Goal: Task Accomplishment & Management: Use online tool/utility

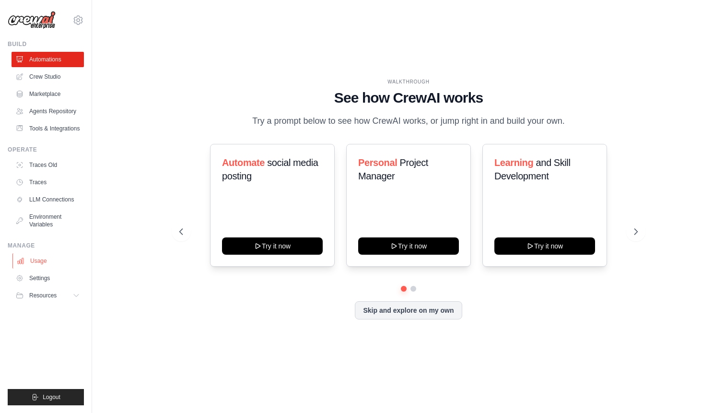
click at [48, 262] on link "Usage" at bounding box center [48, 260] width 72 height 15
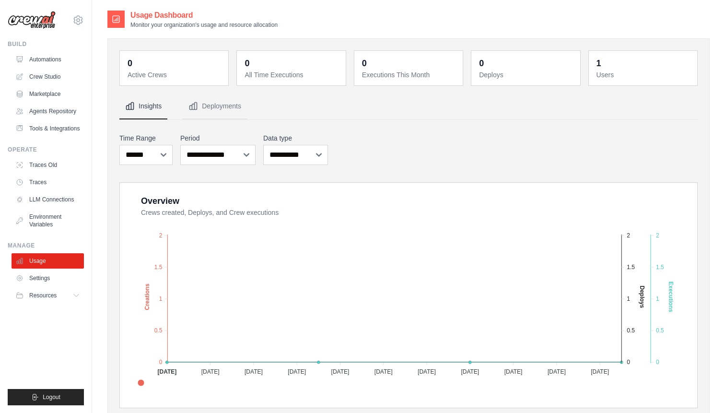
scroll to position [32, 0]
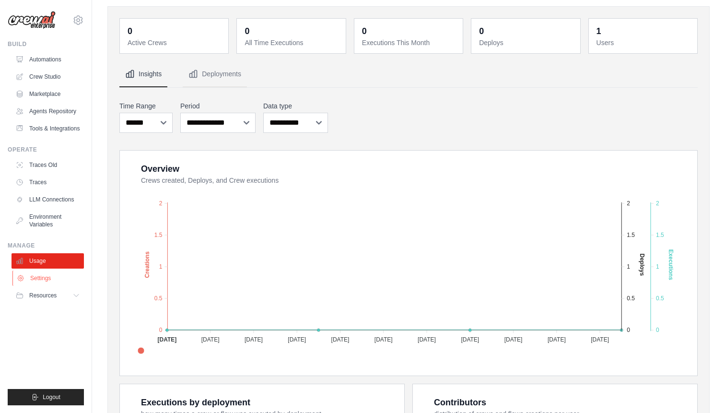
click at [32, 283] on link "Settings" at bounding box center [48, 277] width 72 height 15
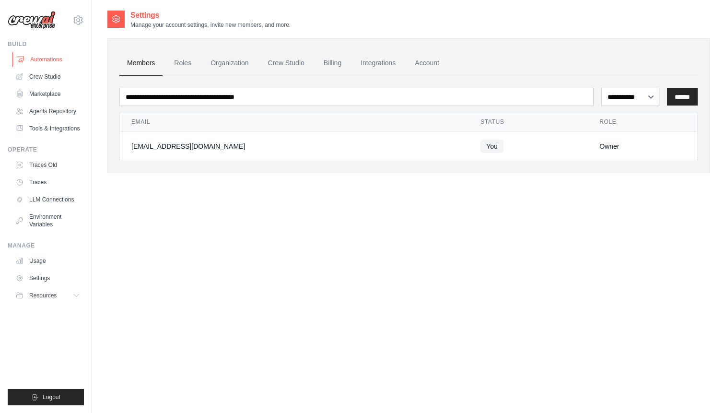
click at [60, 56] on link "Automations" at bounding box center [48, 59] width 72 height 15
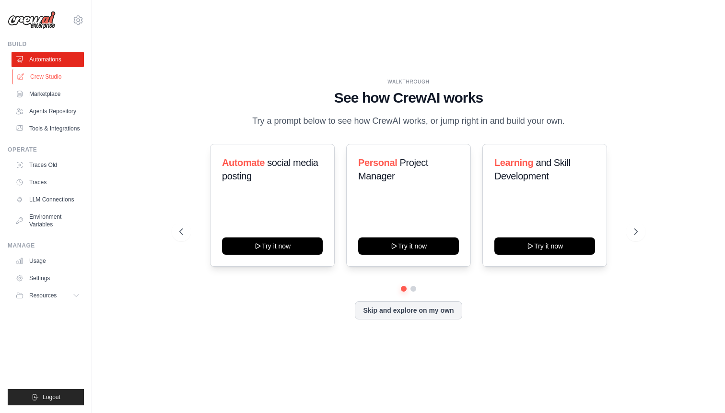
click at [55, 72] on link "Crew Studio" at bounding box center [48, 76] width 72 height 15
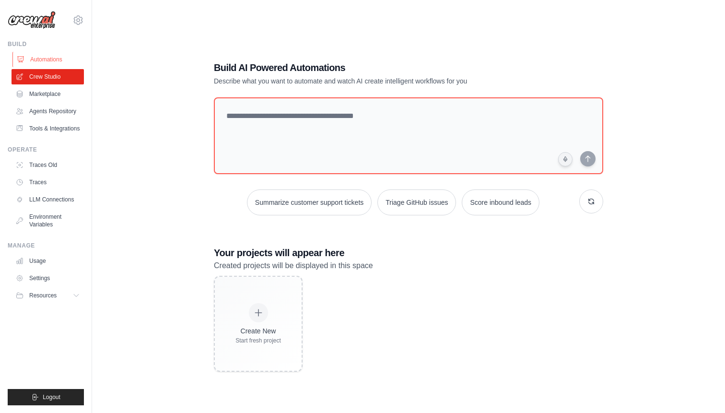
click at [54, 57] on link "Automations" at bounding box center [48, 59] width 72 height 15
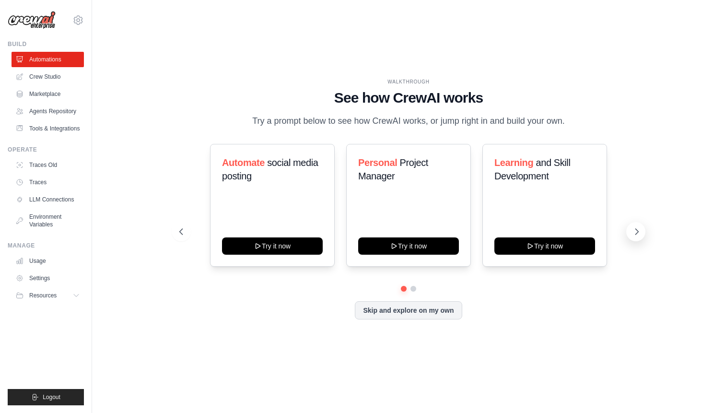
click at [632, 232] on button at bounding box center [635, 231] width 19 height 19
click at [641, 232] on icon at bounding box center [637, 232] width 10 height 10
click at [417, 234] on div "Personal Project Manager Try it now" at bounding box center [408, 205] width 125 height 123
click at [413, 245] on button "Try it now" at bounding box center [408, 244] width 101 height 17
click at [64, 75] on link "Crew Studio" at bounding box center [48, 76] width 72 height 15
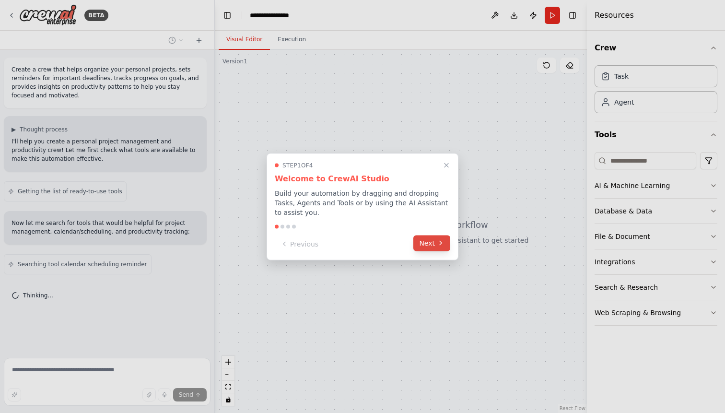
click at [437, 244] on icon at bounding box center [441, 243] width 8 height 8
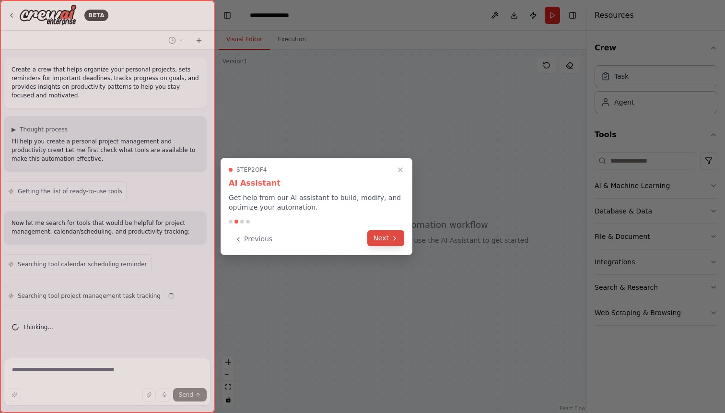
click at [394, 235] on icon at bounding box center [395, 238] width 8 height 8
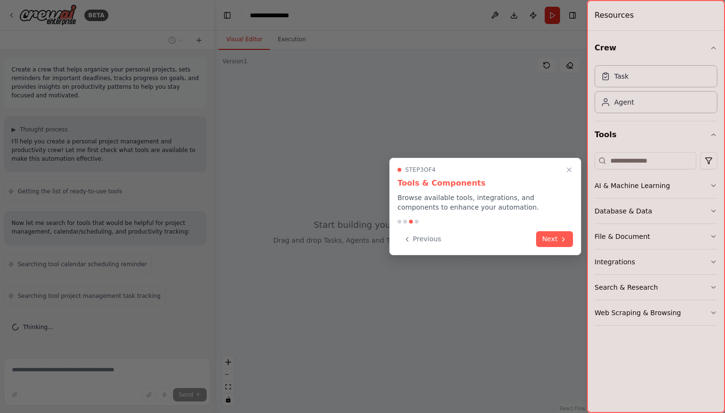
scroll to position [23, 0]
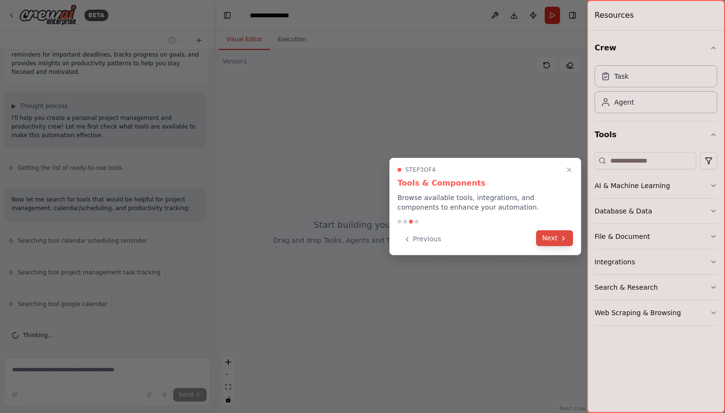
click at [551, 236] on button "Next" at bounding box center [554, 238] width 37 height 16
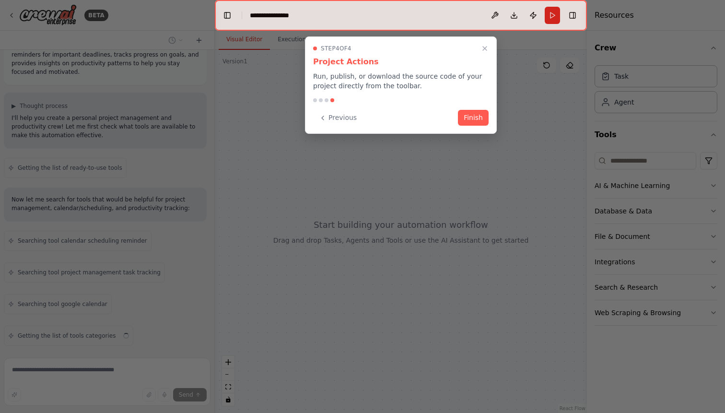
scroll to position [55, 0]
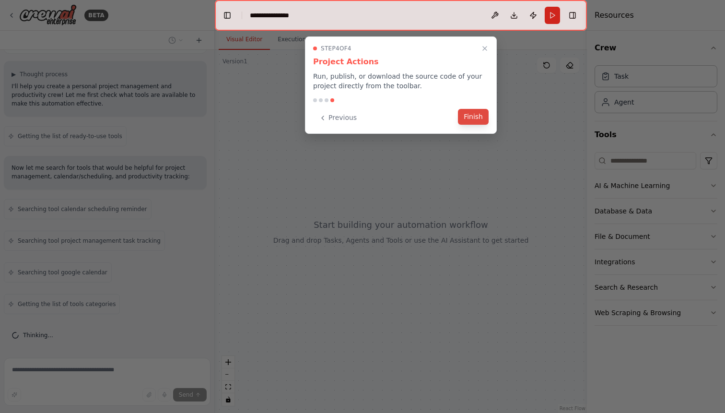
click at [472, 117] on button "Finish" at bounding box center [473, 117] width 31 height 16
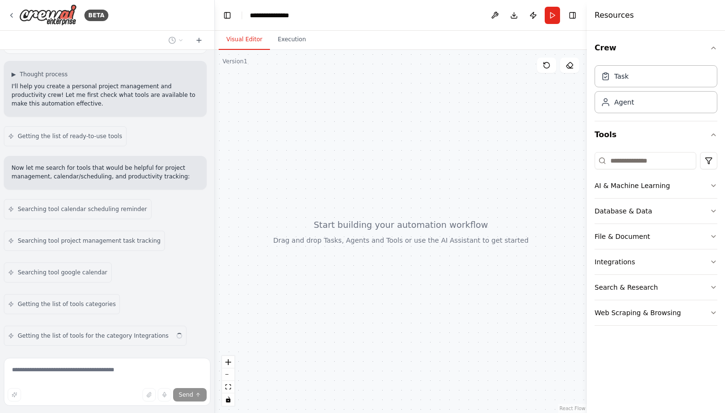
scroll to position [87, 0]
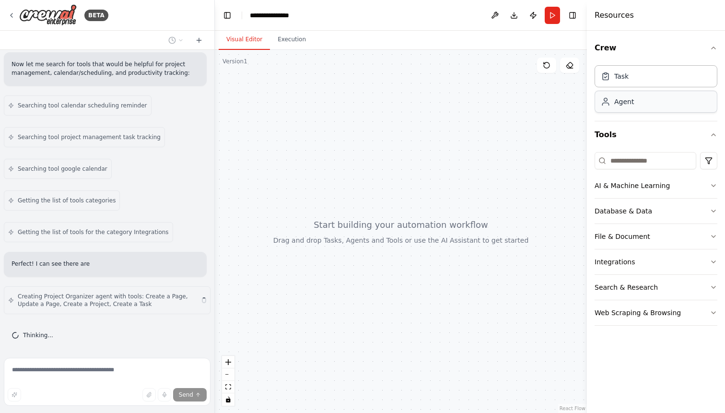
click at [659, 111] on div "Agent" at bounding box center [656, 102] width 123 height 22
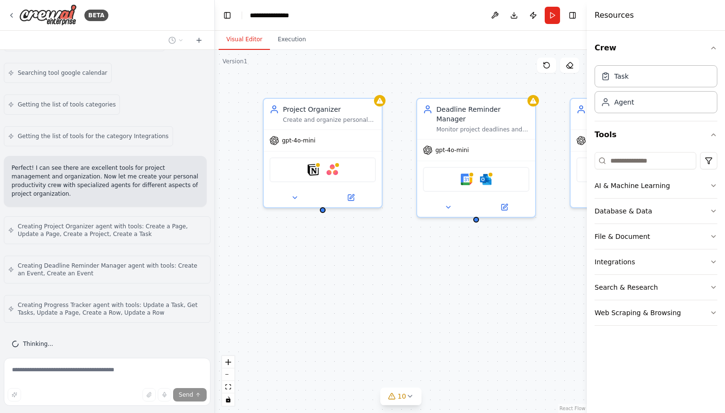
scroll to position [0, 0]
click at [396, 397] on icon at bounding box center [392, 396] width 8 height 8
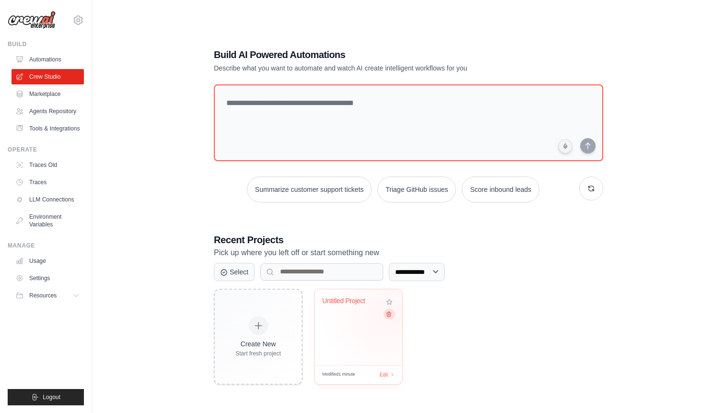
click at [389, 313] on icon at bounding box center [388, 314] width 6 height 6
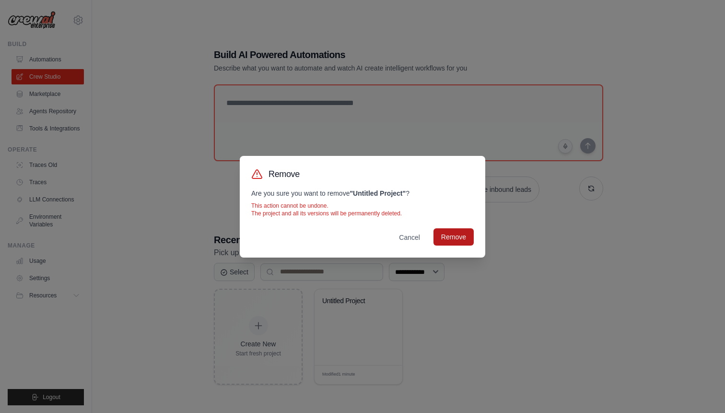
click at [459, 233] on button "Remove" at bounding box center [453, 236] width 40 height 17
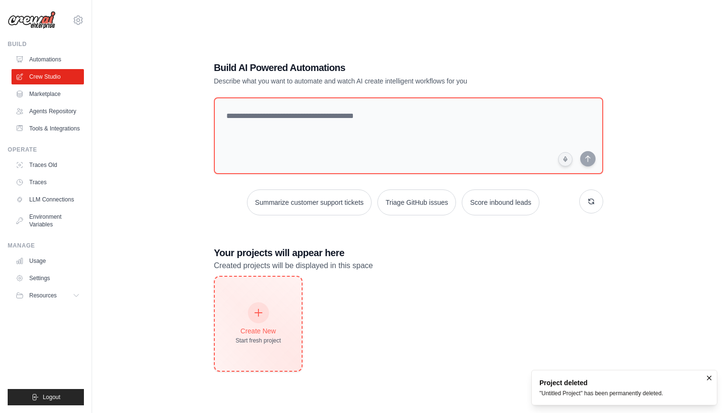
click at [263, 322] on div "Create New Start fresh project" at bounding box center [258, 323] width 46 height 41
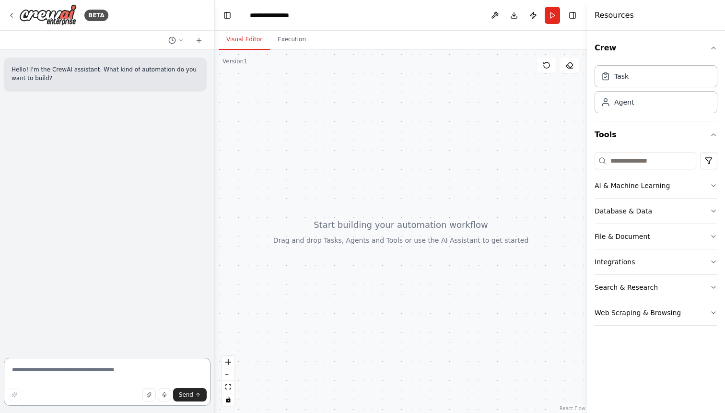
click at [117, 370] on textarea at bounding box center [107, 382] width 207 height 48
type textarea "**********"
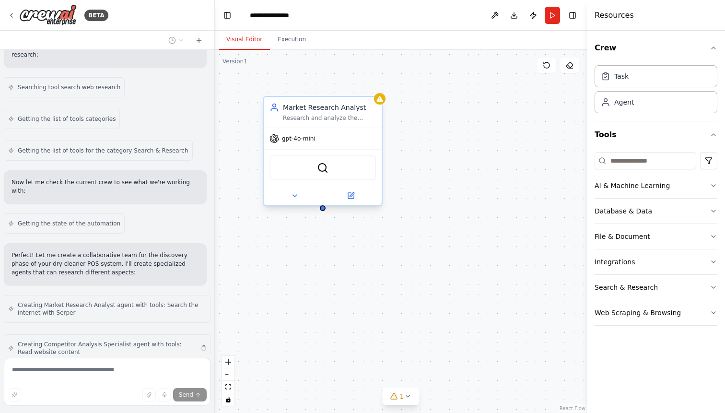
scroll to position [257, 0]
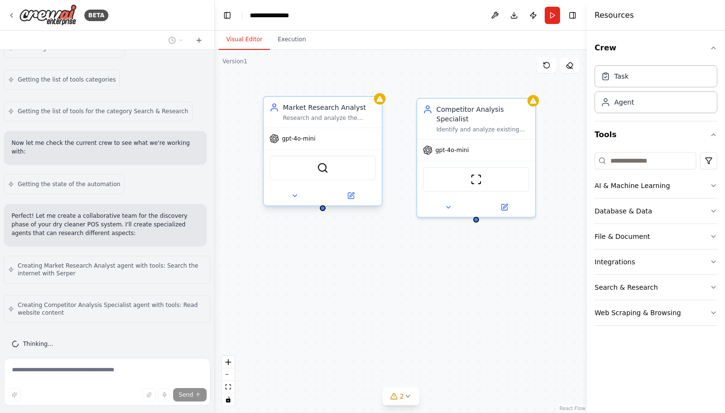
click at [298, 140] on span "gpt-4o-mini" at bounding box center [299, 139] width 34 height 8
click at [354, 196] on icon at bounding box center [351, 196] width 6 height 6
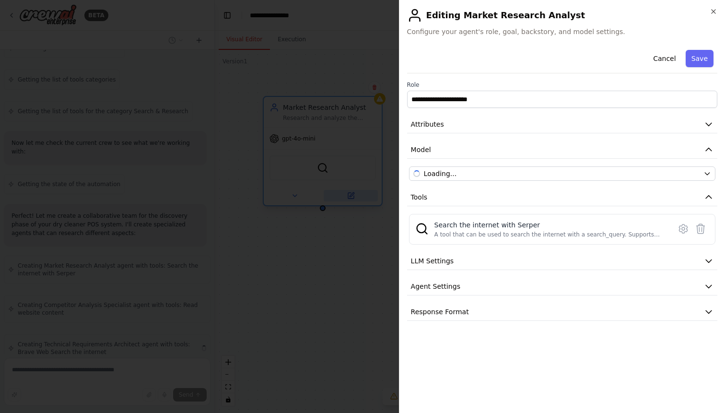
scroll to position [297, 0]
click at [436, 175] on span "OpenAI - gpt-4o-mini" at bounding box center [459, 174] width 70 height 10
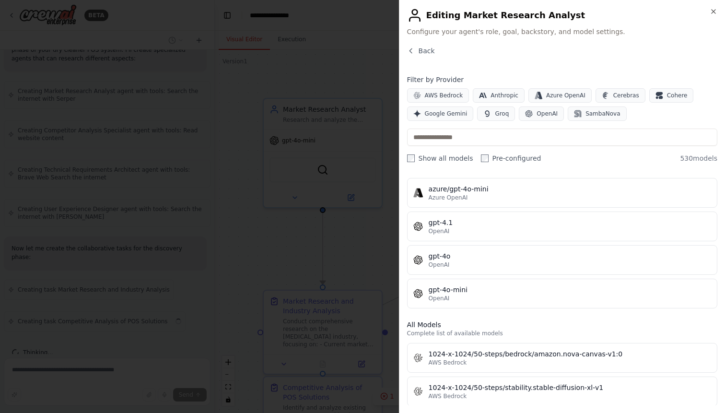
scroll to position [128, 0]
click at [531, 111] on button "OpenAI" at bounding box center [541, 113] width 45 height 14
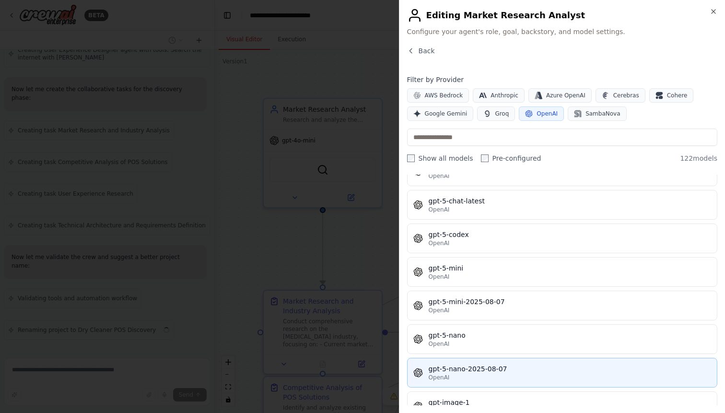
scroll to position [2358, 0]
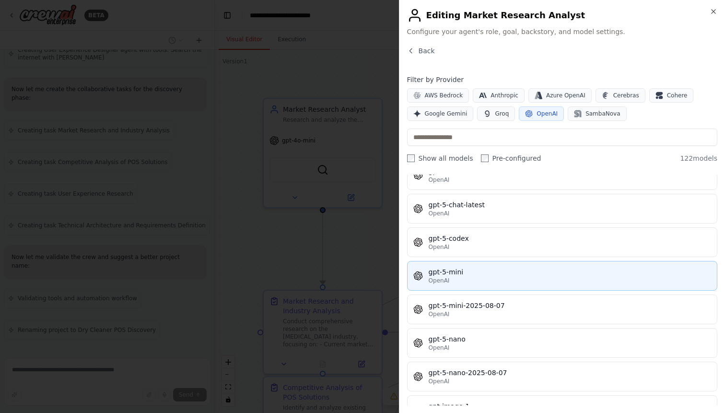
click at [529, 275] on div "gpt-5-mini" at bounding box center [570, 272] width 282 height 10
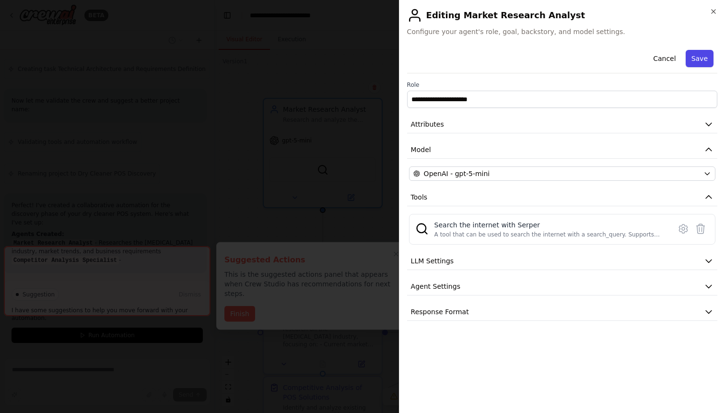
click at [707, 51] on button "Save" at bounding box center [700, 58] width 28 height 17
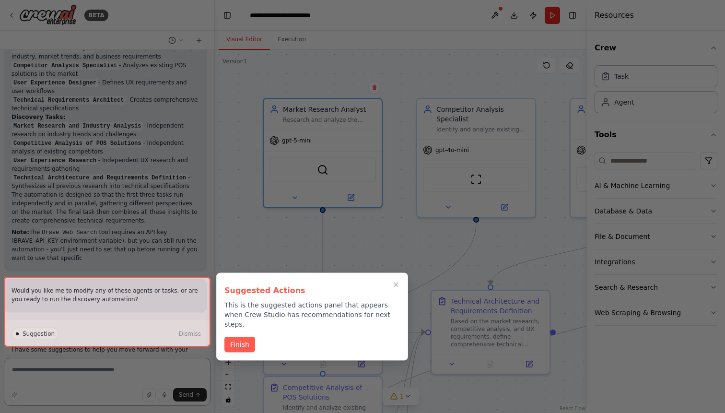
scroll to position [951, 0]
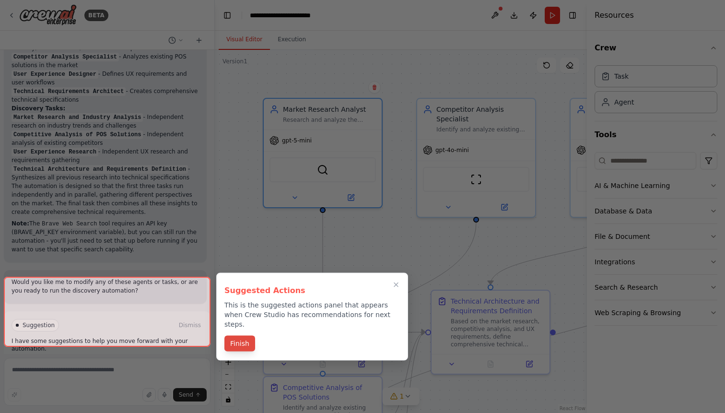
click at [240, 336] on button "Finish" at bounding box center [239, 344] width 31 height 16
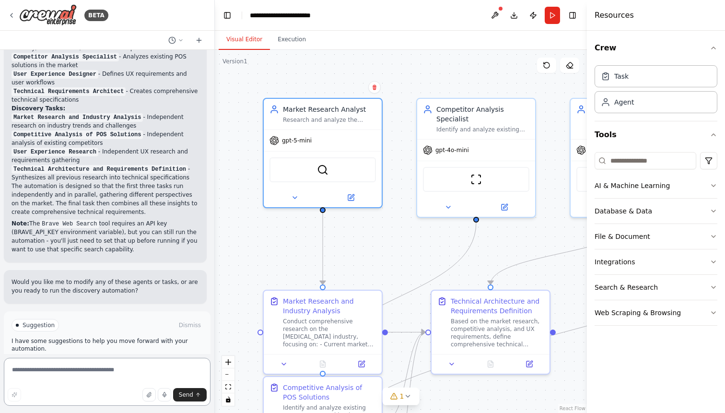
click at [94, 371] on textarea at bounding box center [107, 382] width 207 height 48
type textarea "**********"
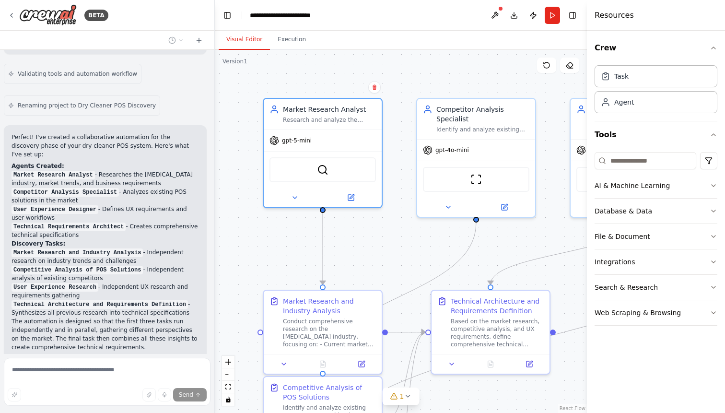
scroll to position [808, 0]
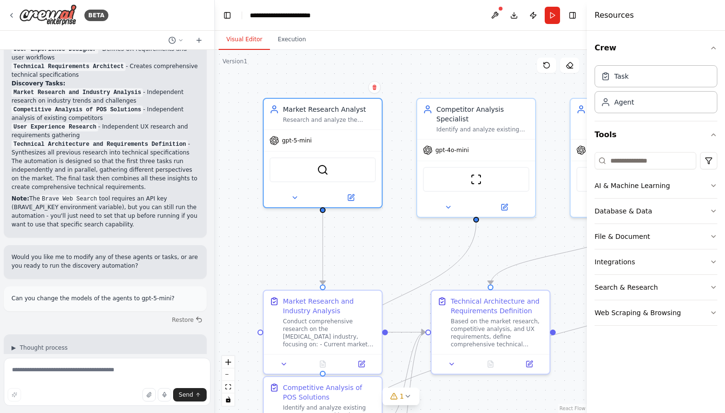
click at [215, 141] on div ".deletable-edge-delete-btn { width: 20px; height: 20px; border: 0px solid #ffff…" at bounding box center [401, 231] width 372 height 363
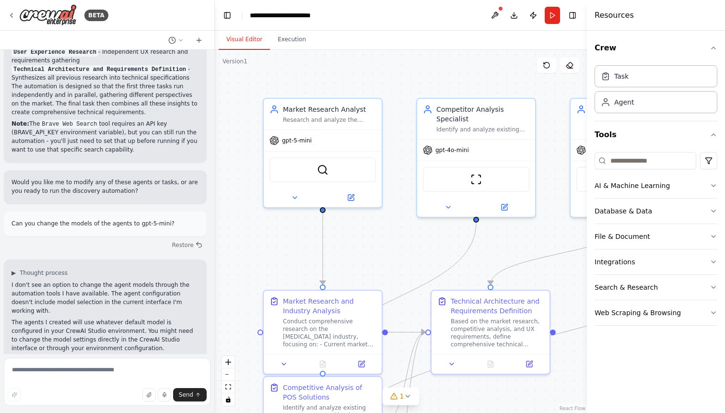
scroll to position [1059, 0]
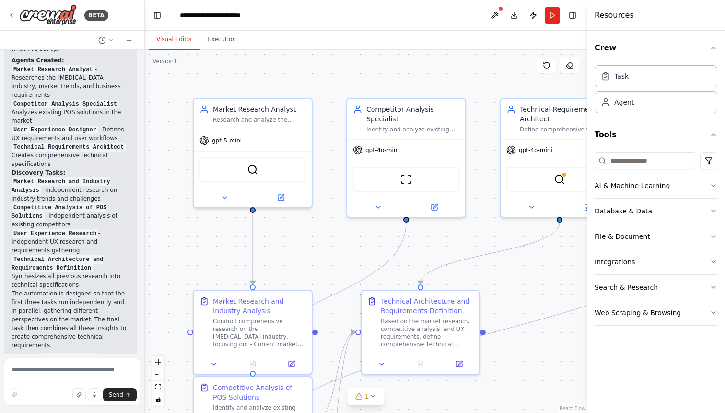
drag, startPoint x: 213, startPoint y: 144, endPoint x: 145, endPoint y: 140, distance: 68.2
click at [145, 140] on div "BETA Hello! I'm the CrewAI assistant. What kind of automation do you want to bu…" at bounding box center [362, 206] width 725 height 413
click at [386, 151] on span "gpt-4o-mini" at bounding box center [382, 148] width 34 height 8
click at [432, 205] on icon at bounding box center [434, 205] width 6 height 6
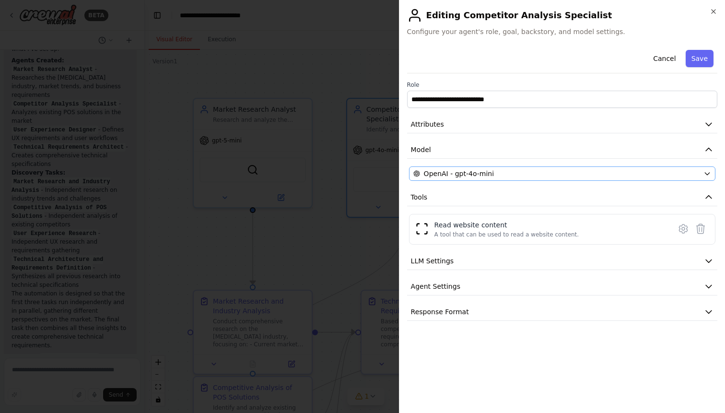
click at [473, 169] on span "OpenAI - gpt-4o-mini" at bounding box center [459, 174] width 70 height 10
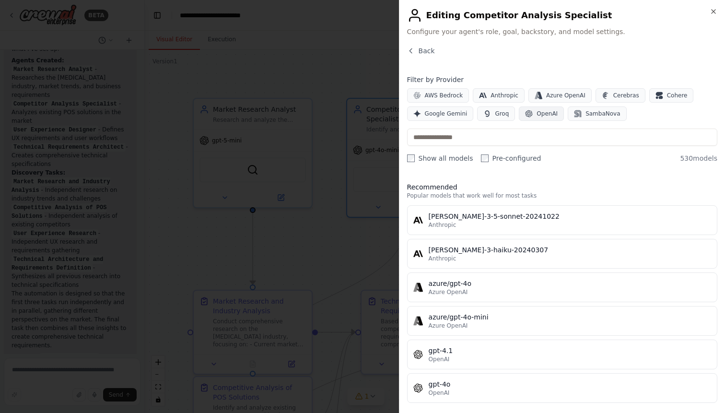
click at [529, 115] on icon "button" at bounding box center [528, 113] width 7 height 7
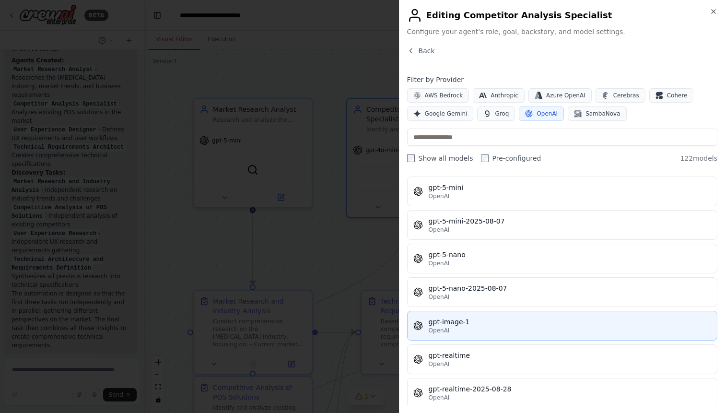
scroll to position [2436, 0]
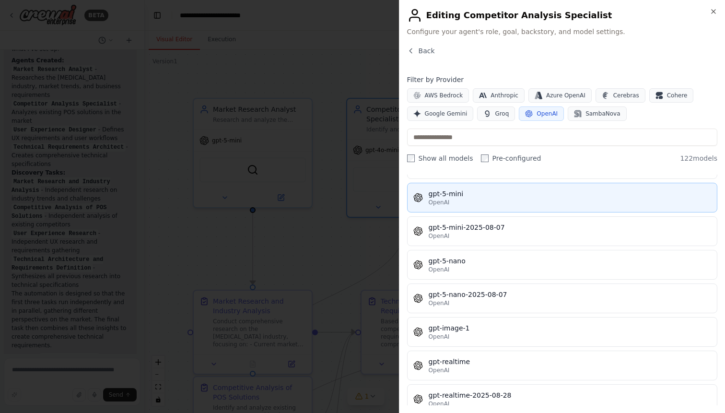
click at [522, 197] on div "gpt-5-mini" at bounding box center [570, 194] width 282 height 10
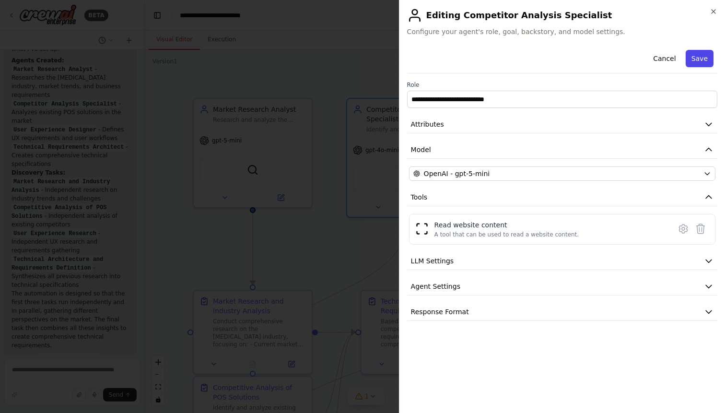
click at [698, 58] on button "Save" at bounding box center [700, 58] width 28 height 17
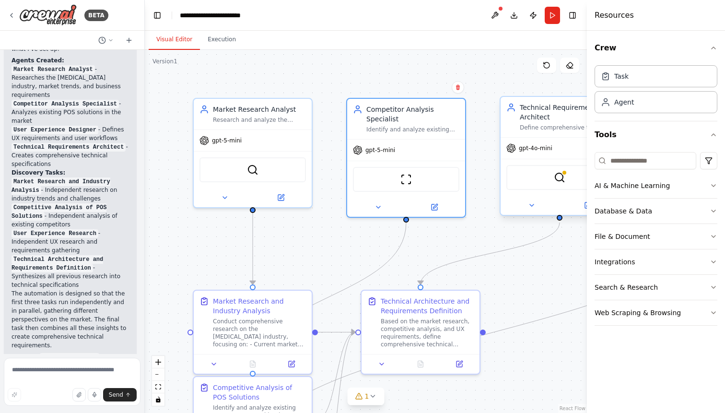
click at [545, 149] on span "gpt-4o-mini" at bounding box center [536, 148] width 34 height 8
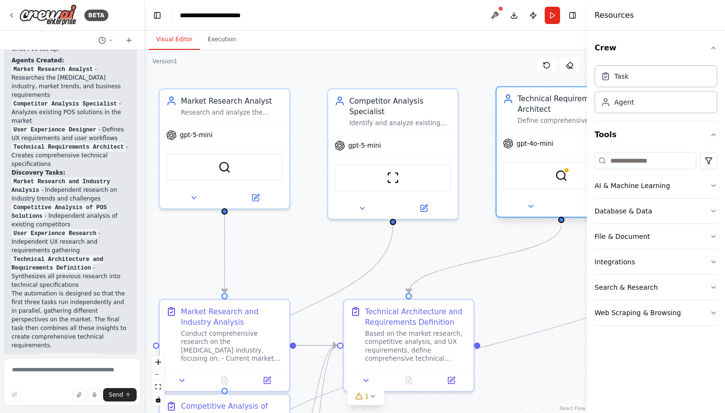
click at [542, 196] on div at bounding box center [561, 206] width 129 height 21
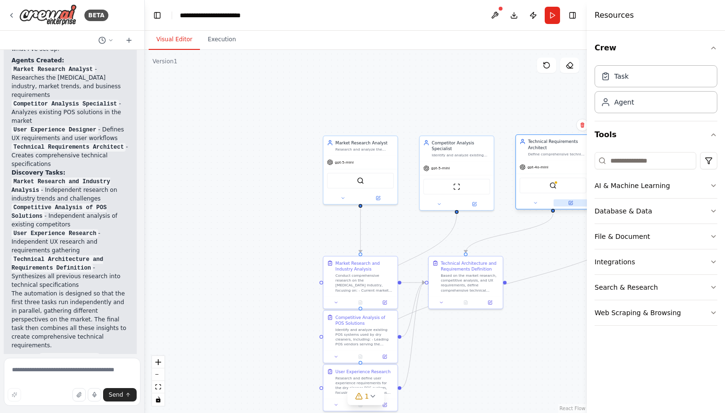
click at [570, 206] on button at bounding box center [570, 202] width 34 height 7
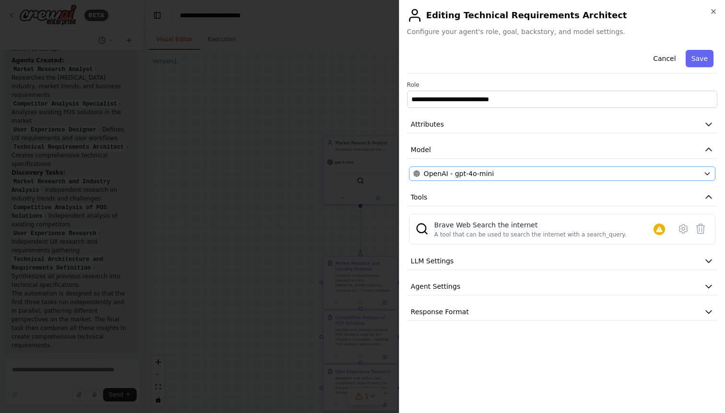
click at [515, 174] on div "OpenAI - gpt-4o-mini" at bounding box center [556, 174] width 286 height 10
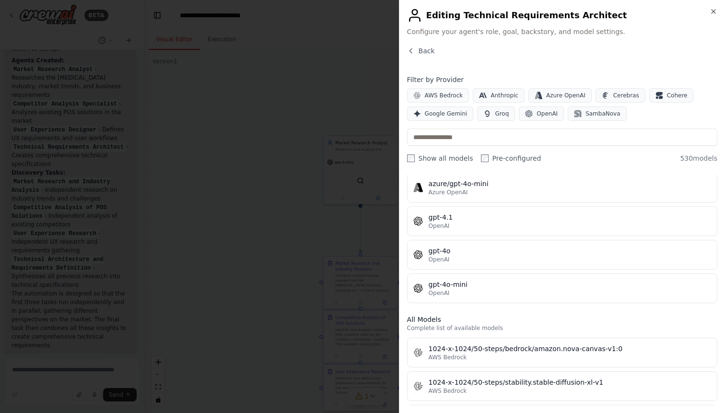
scroll to position [169, 0]
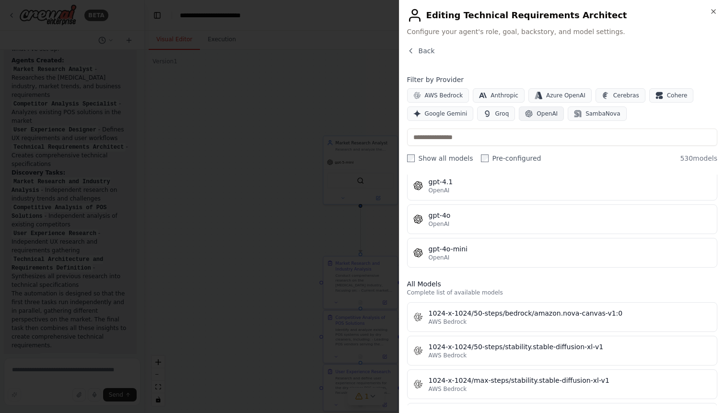
click at [548, 110] on span "OpenAI" at bounding box center [546, 114] width 21 height 8
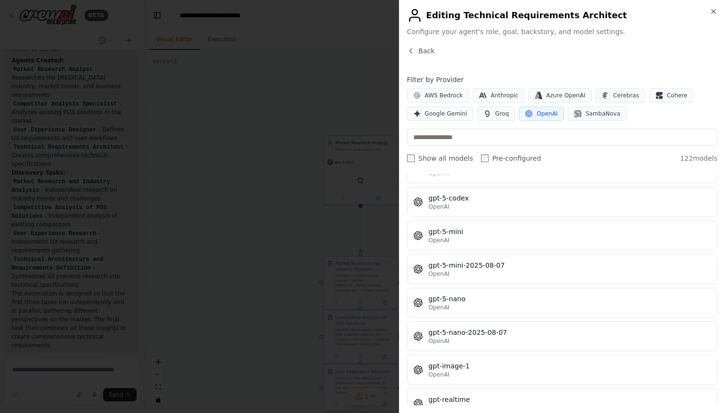
scroll to position [2393, 0]
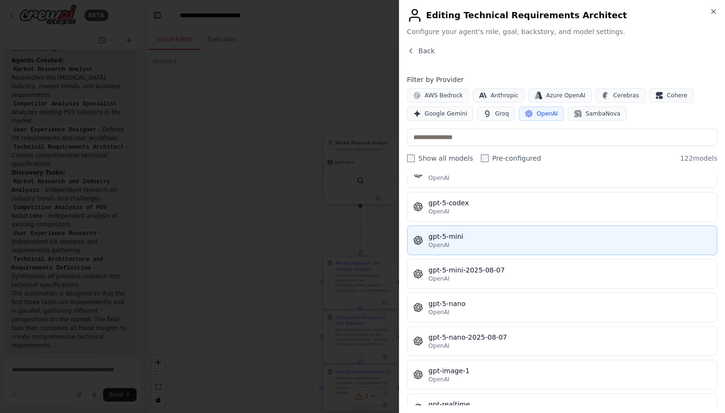
click at [495, 232] on div "gpt-5-mini" at bounding box center [570, 237] width 282 height 10
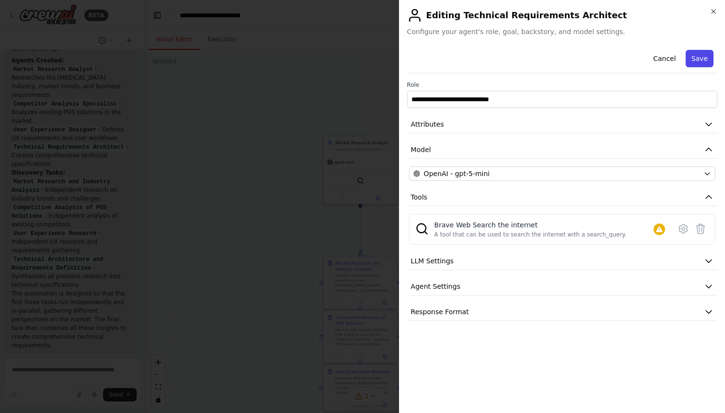
click at [702, 51] on button "Save" at bounding box center [700, 58] width 28 height 17
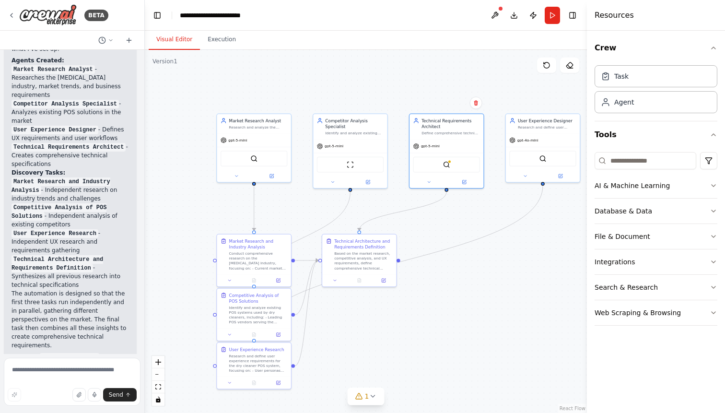
drag, startPoint x: 553, startPoint y: 348, endPoint x: 421, endPoint y: 326, distance: 134.1
click at [421, 326] on div ".deletable-edge-delete-btn { width: 20px; height: 20px; border: 0px solid #ffff…" at bounding box center [366, 231] width 442 height 363
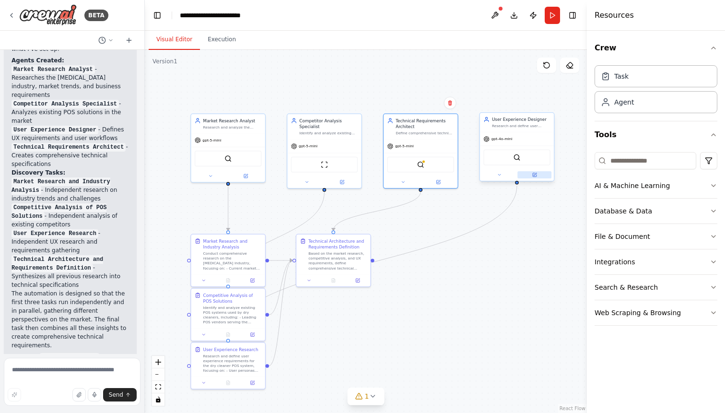
click at [535, 174] on icon at bounding box center [535, 174] width 3 height 3
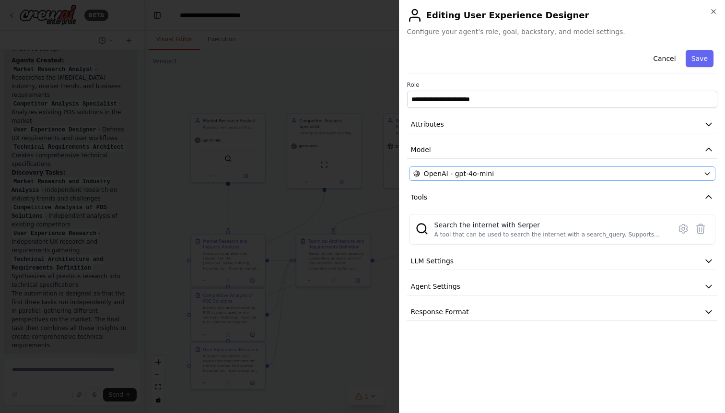
click at [516, 170] on div "OpenAI - gpt-4o-mini" at bounding box center [556, 174] width 286 height 10
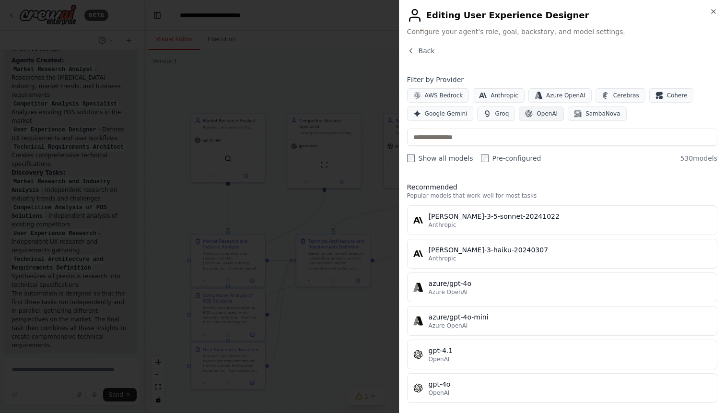
click at [536, 109] on button "OpenAI" at bounding box center [541, 113] width 45 height 14
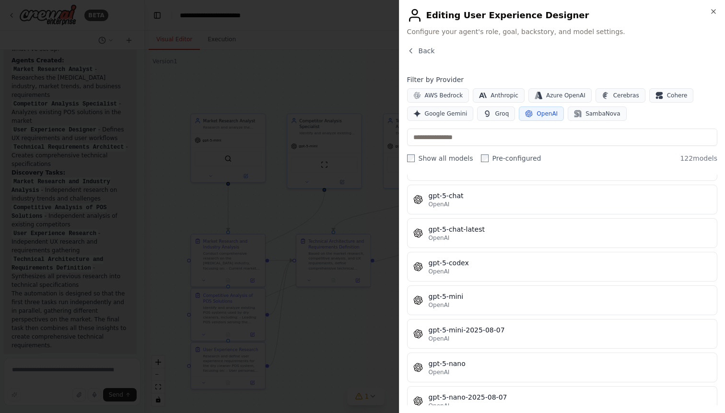
scroll to position [2346, 0]
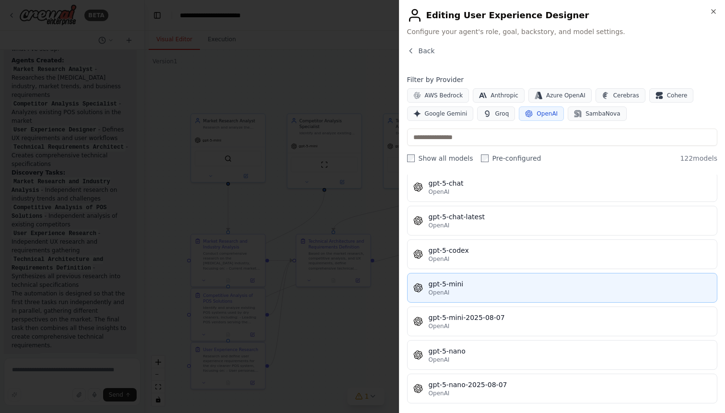
click at [523, 282] on div "gpt-5-mini" at bounding box center [570, 284] width 282 height 10
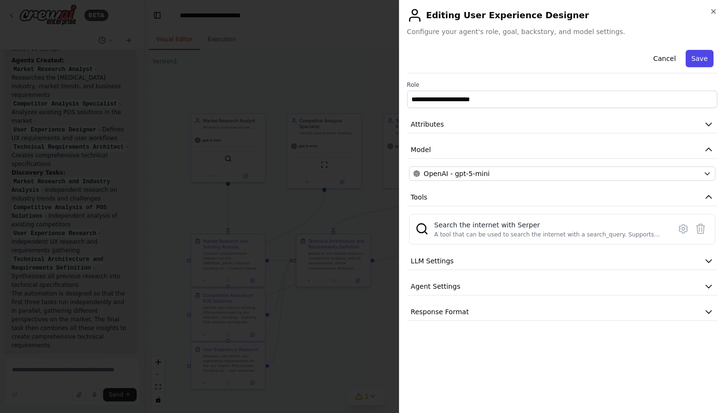
click at [701, 58] on button "Save" at bounding box center [700, 58] width 28 height 17
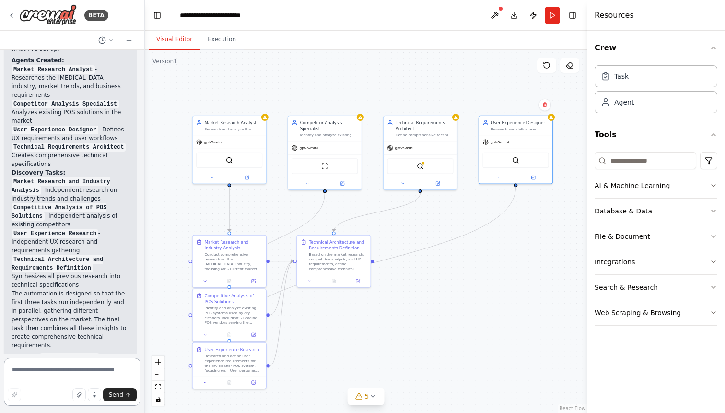
click at [100, 370] on textarea at bounding box center [72, 382] width 137 height 48
type textarea "**********"
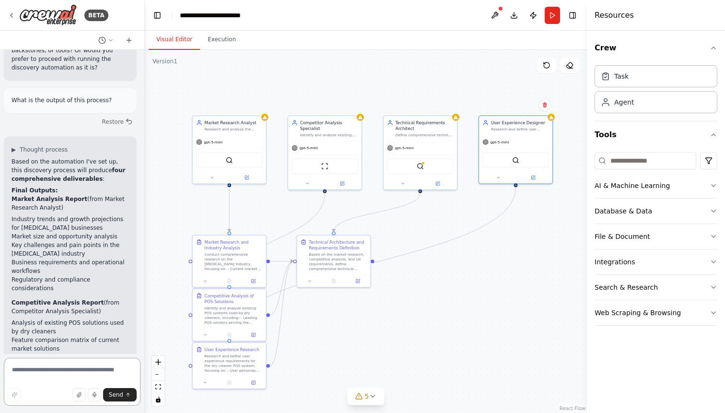
scroll to position [1701, 0]
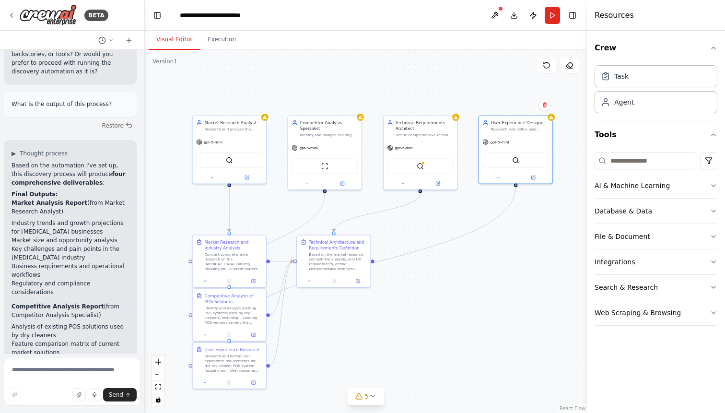
click at [78, 339] on li "Feature comparison matrix of current market solutions" at bounding box center [70, 347] width 117 height 17
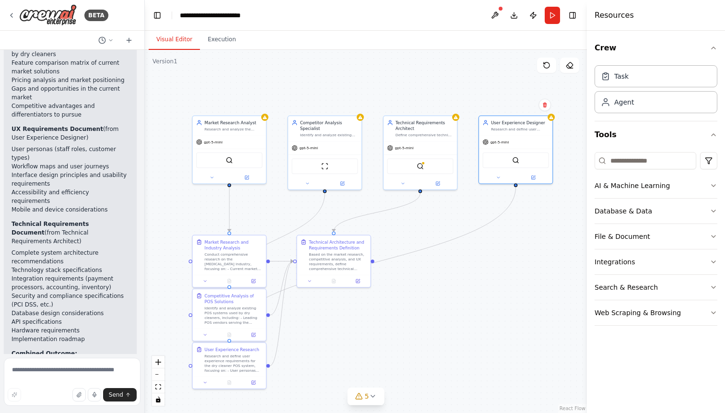
scroll to position [1982, 0]
click at [553, 16] on button "Run" at bounding box center [552, 15] width 15 height 17
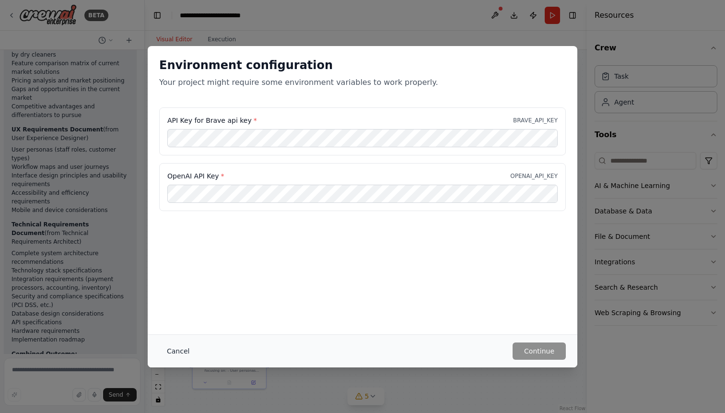
click at [181, 350] on button "Cancel" at bounding box center [178, 350] width 38 height 17
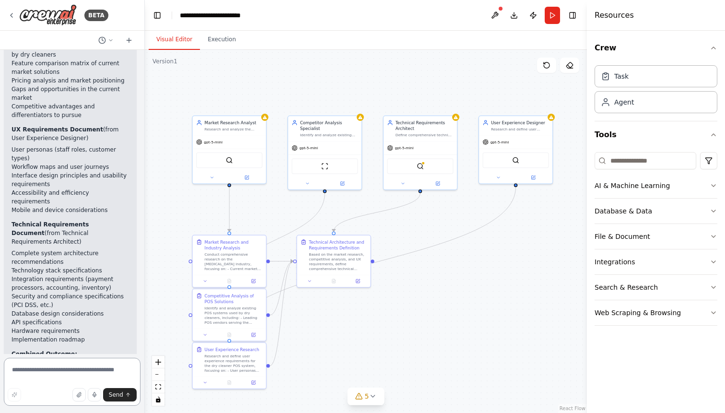
click at [70, 366] on textarea at bounding box center [72, 382] width 137 height 48
type textarea "**********"
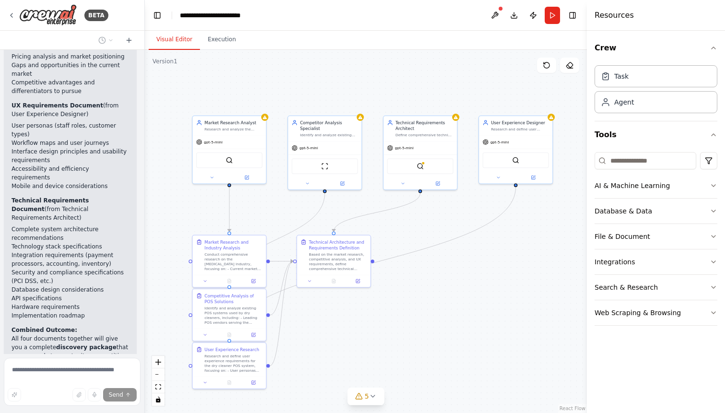
scroll to position [2060, 0]
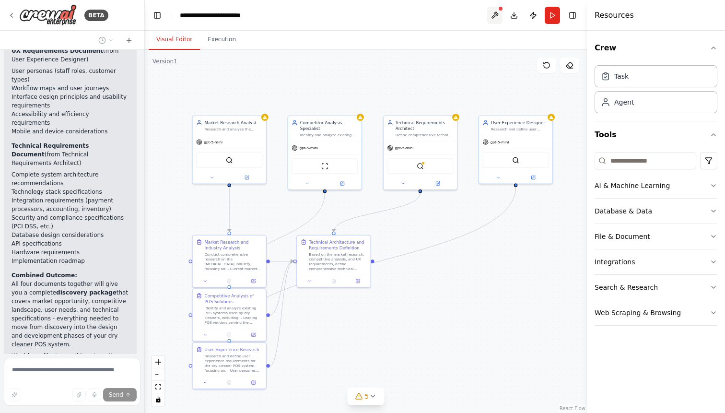
click at [494, 15] on button at bounding box center [494, 15] width 15 height 17
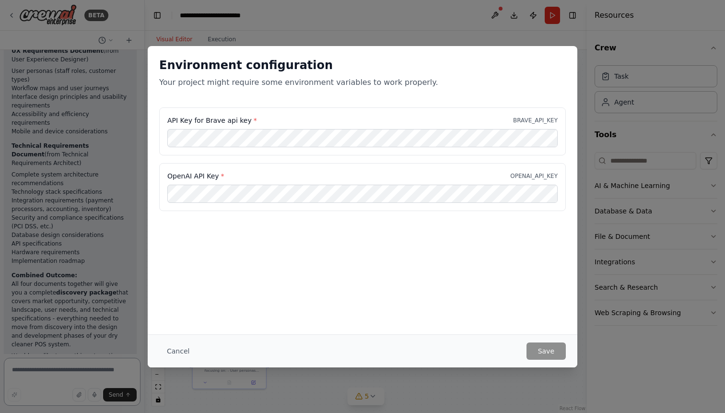
scroll to position [2380, 0]
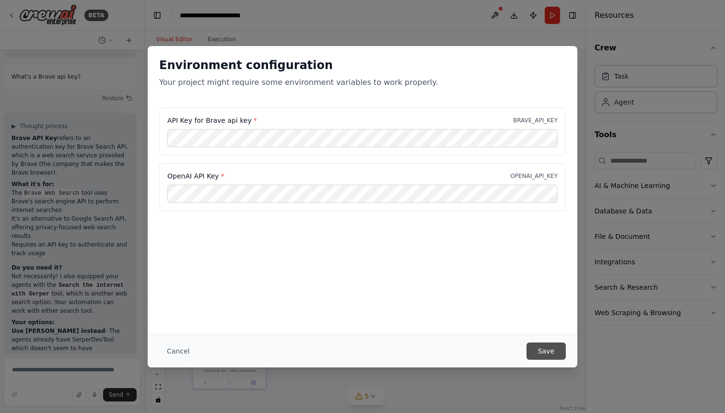
click at [548, 347] on button "Save" at bounding box center [545, 350] width 39 height 17
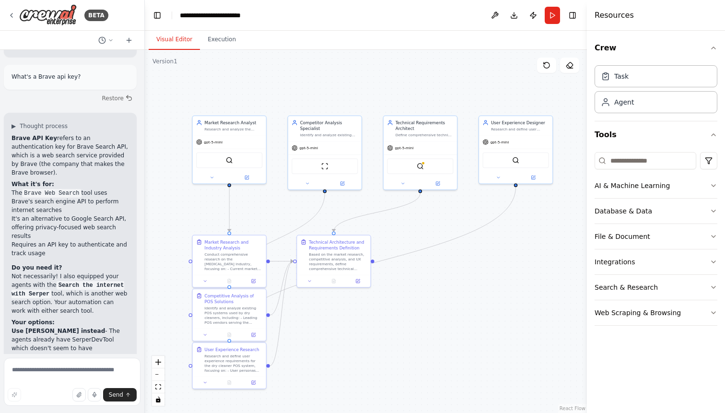
scroll to position [0, 0]
click at [498, 12] on button at bounding box center [494, 15] width 15 height 17
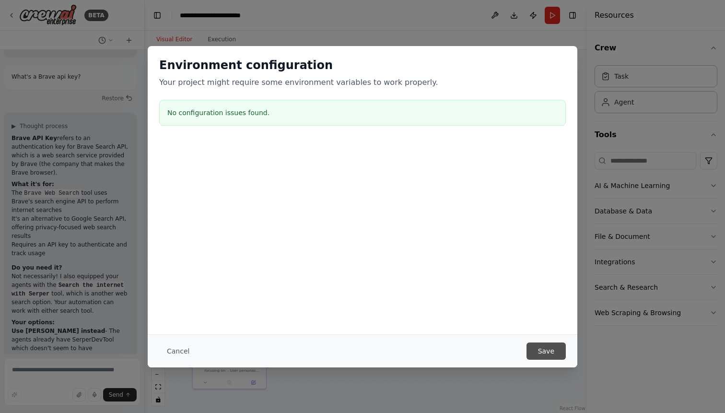
click at [542, 349] on button "Save" at bounding box center [545, 350] width 39 height 17
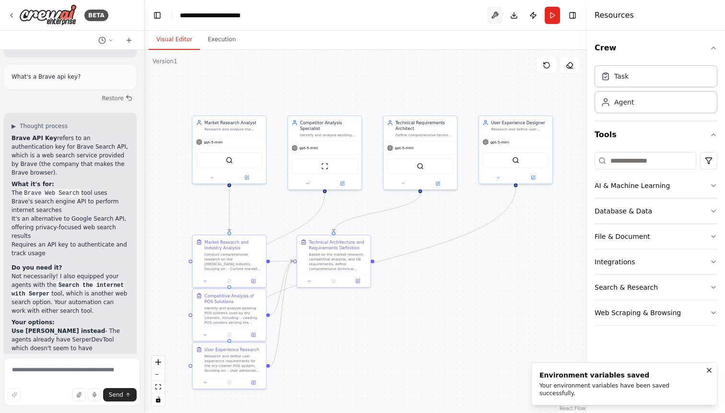
click at [496, 11] on button at bounding box center [494, 15] width 15 height 17
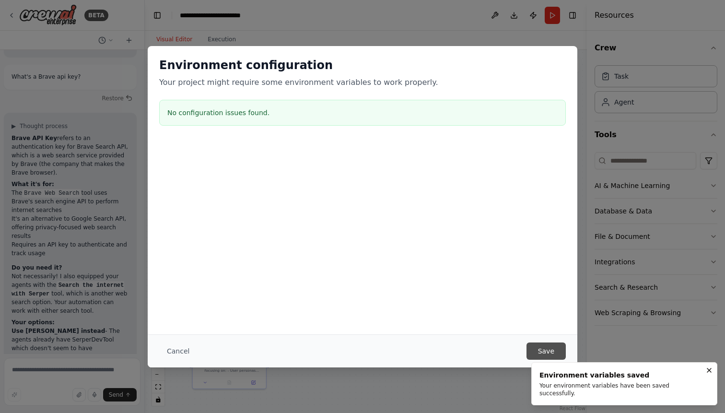
click at [544, 348] on button "Save" at bounding box center [545, 350] width 39 height 17
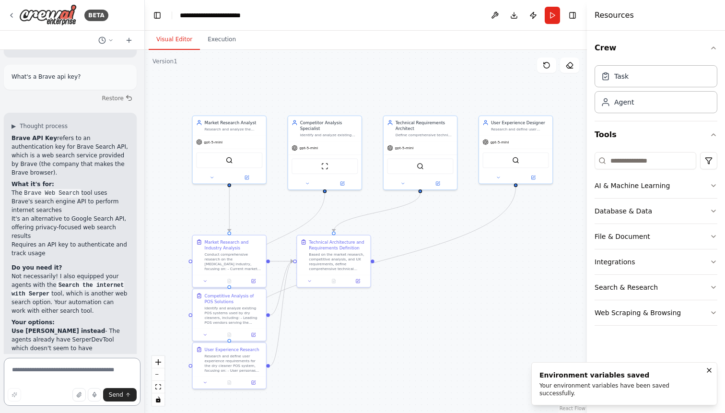
click at [67, 366] on textarea at bounding box center [72, 382] width 137 height 48
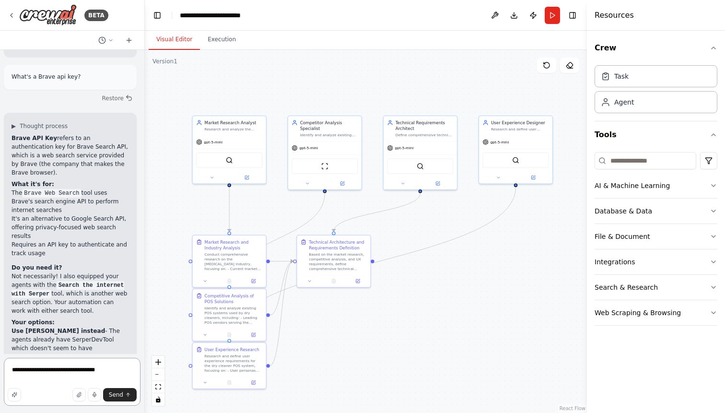
type textarea "**********"
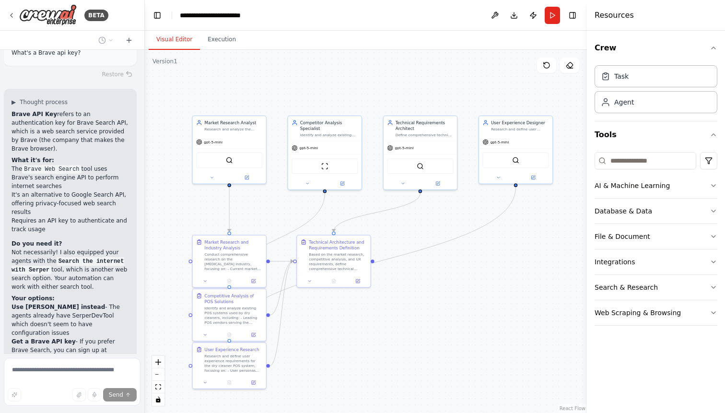
scroll to position [2459, 0]
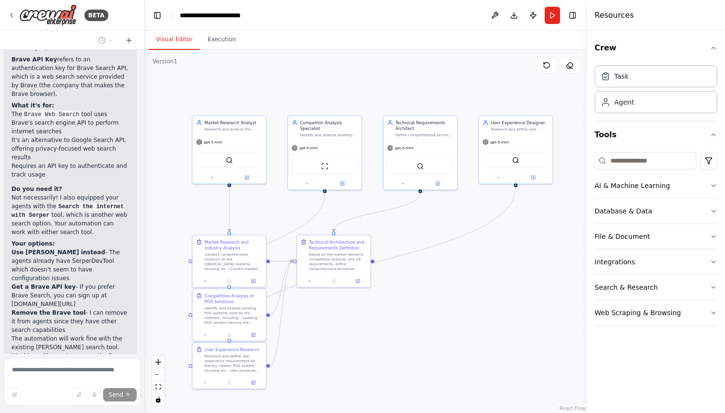
click at [532, 36] on div "Visual Editor Execution" at bounding box center [366, 40] width 442 height 19
click at [533, 16] on button "Publish" at bounding box center [532, 15] width 15 height 17
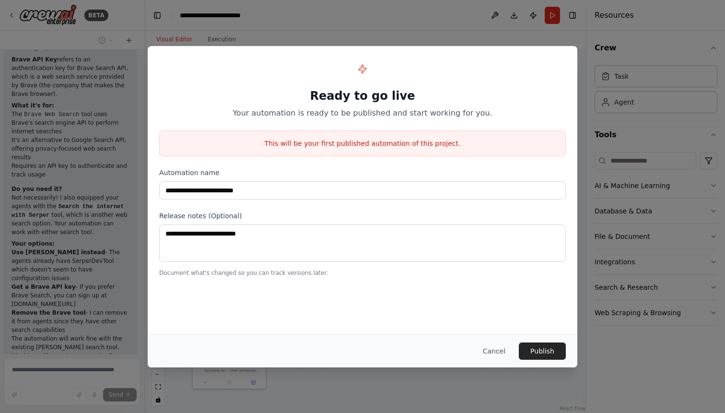
scroll to position [2491, 0]
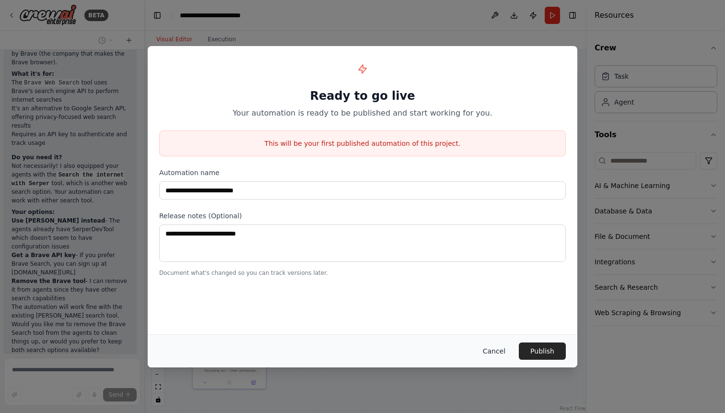
click at [492, 350] on button "Cancel" at bounding box center [494, 350] width 38 height 17
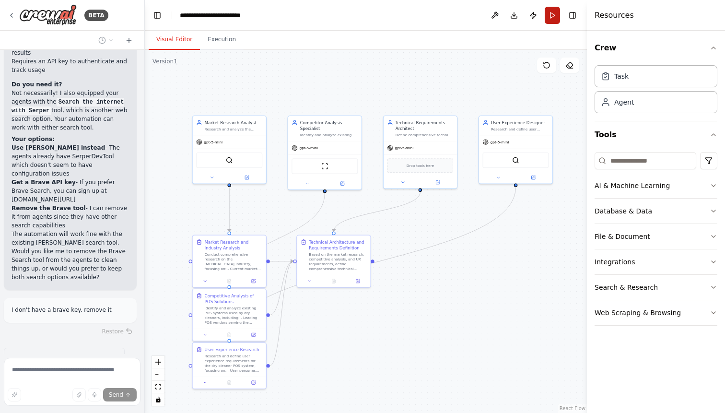
scroll to position [2572, 0]
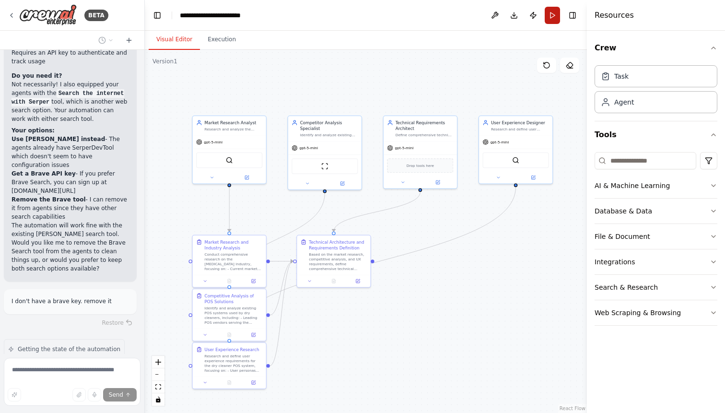
click at [552, 19] on button "Run" at bounding box center [552, 15] width 15 height 17
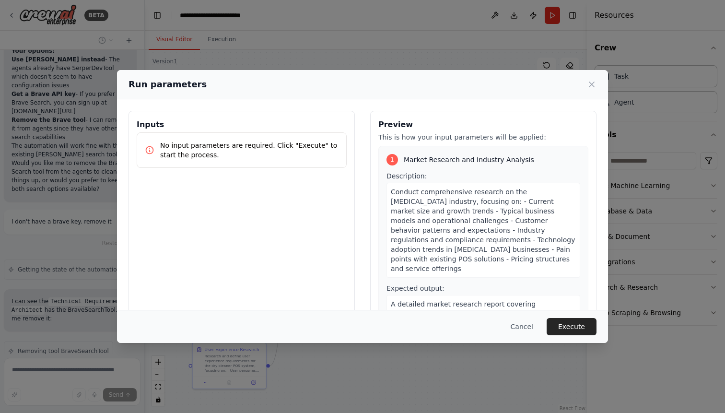
scroll to position [2669, 0]
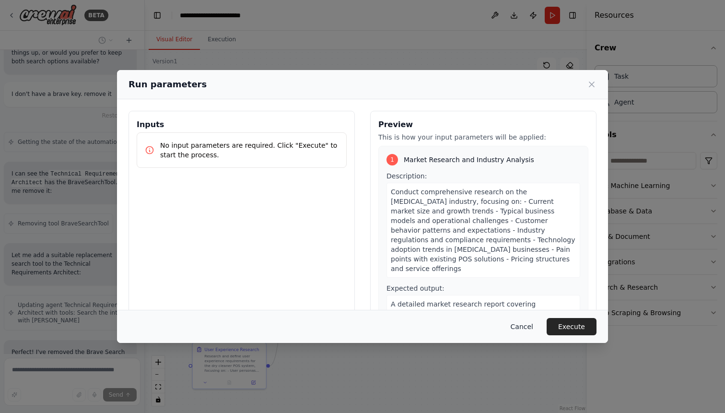
click at [532, 326] on button "Cancel" at bounding box center [522, 326] width 38 height 17
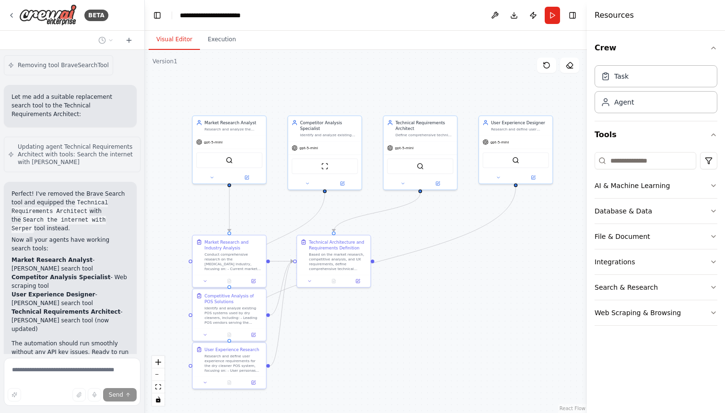
scroll to position [2946, 0]
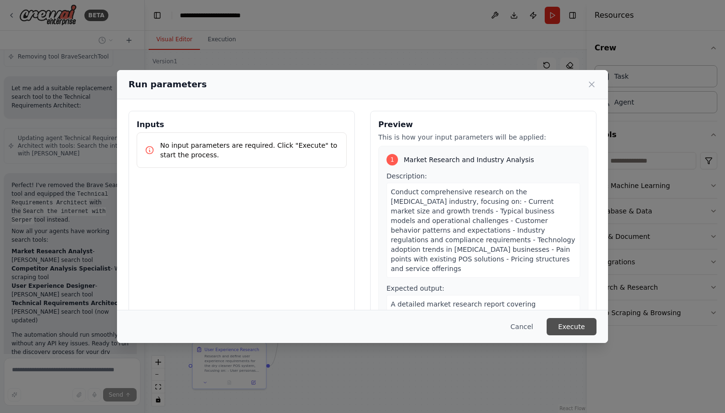
click at [588, 326] on button "Execute" at bounding box center [572, 326] width 50 height 17
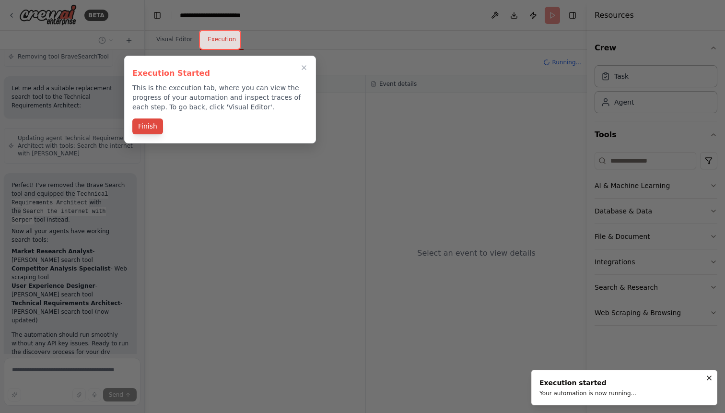
click at [153, 128] on button "Finish" at bounding box center [147, 126] width 31 height 16
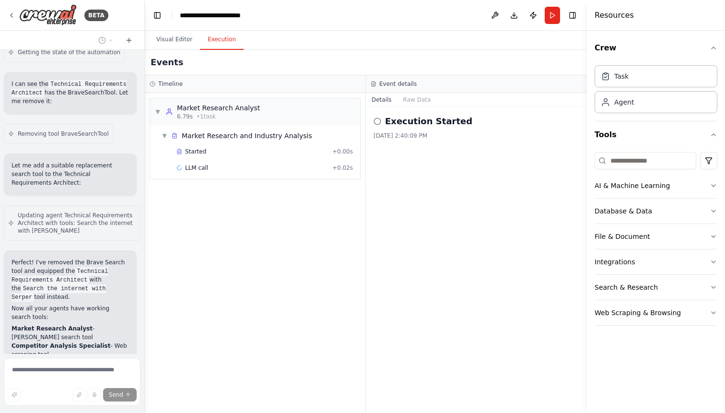
scroll to position [2868, 0]
click at [663, 186] on div "AI & Machine Learning" at bounding box center [632, 186] width 75 height 10
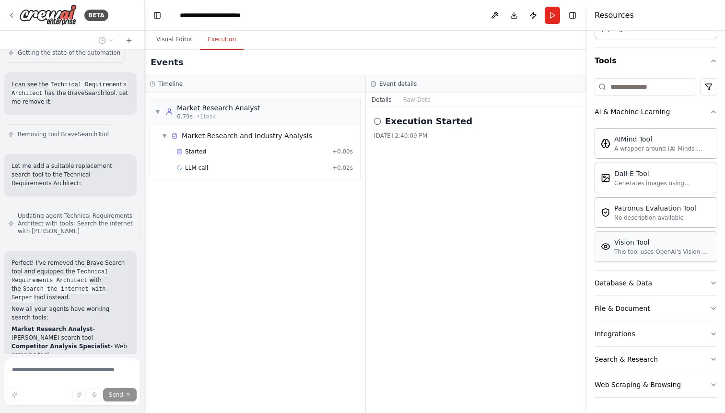
scroll to position [74, 0]
click at [668, 217] on div "No description available" at bounding box center [655, 217] width 82 height 8
click at [668, 216] on div "No description available" at bounding box center [655, 217] width 82 height 8
click at [682, 211] on div "Patronus Evaluation Tool" at bounding box center [655, 208] width 82 height 10
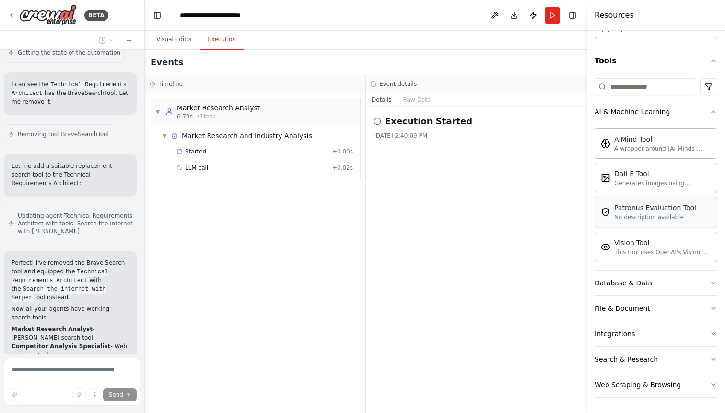
click at [682, 211] on div "Patronus Evaluation Tool" at bounding box center [655, 208] width 82 height 10
click at [682, 208] on div "Patronus Evaluation Tool" at bounding box center [655, 208] width 82 height 10
click at [643, 282] on div "Database & Data" at bounding box center [624, 283] width 58 height 10
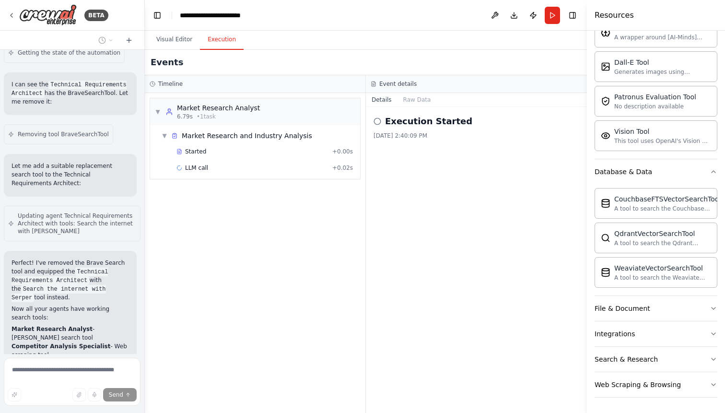
scroll to position [0, 0]
click at [635, 307] on div "File & Document" at bounding box center [623, 308] width 56 height 10
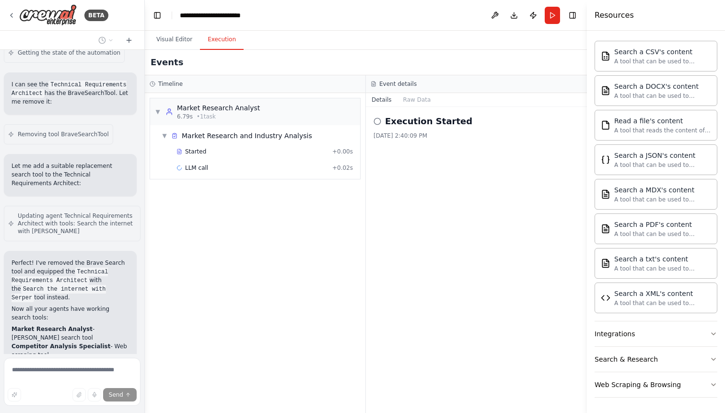
scroll to position [469, 0]
click at [629, 332] on div "Integrations" at bounding box center [615, 334] width 40 height 10
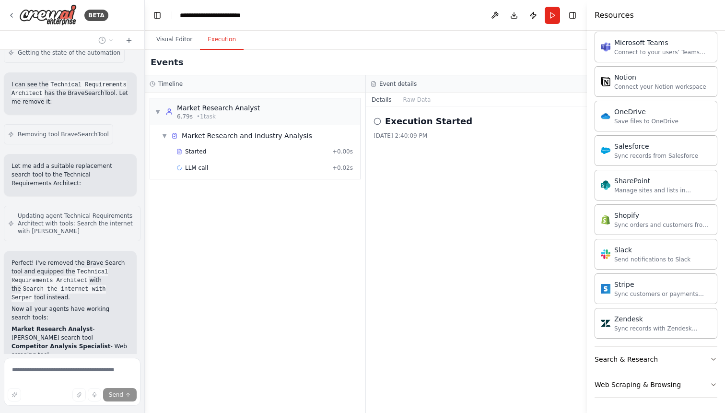
scroll to position [0, 0]
click at [631, 361] on div "Search & Research" at bounding box center [626, 359] width 63 height 10
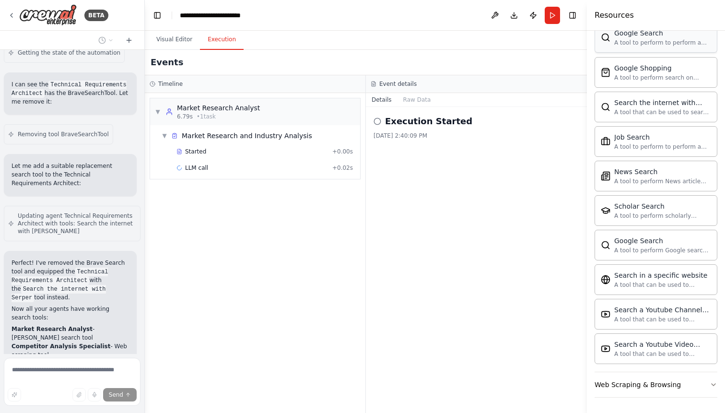
scroll to position [1727, 0]
click at [670, 385] on div "Web Scraping & Browsing" at bounding box center [638, 385] width 86 height 10
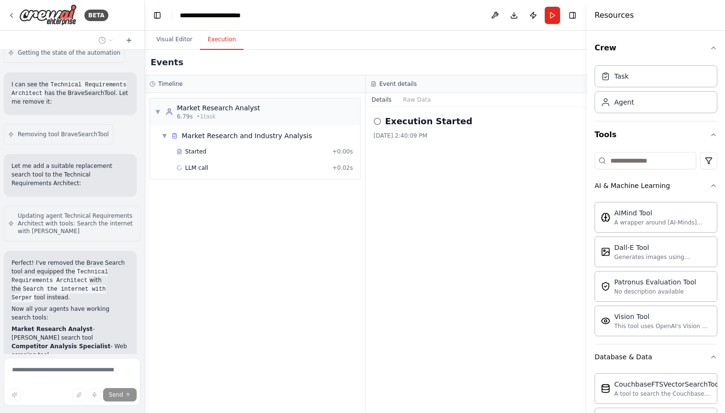
scroll to position [0, 0]
click at [713, 136] on icon "button" at bounding box center [714, 135] width 8 height 8
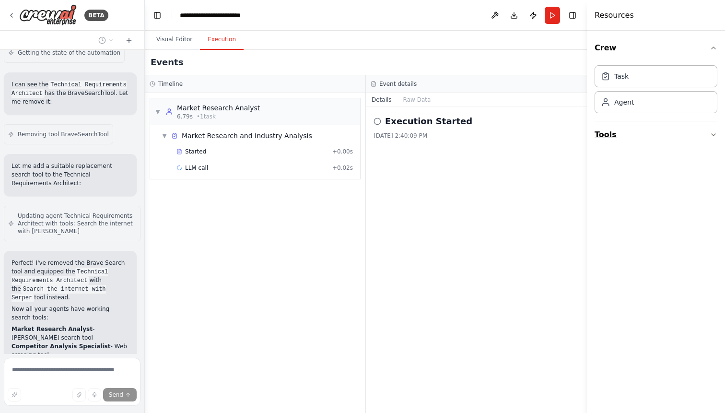
click at [713, 136] on icon "button" at bounding box center [714, 135] width 8 height 8
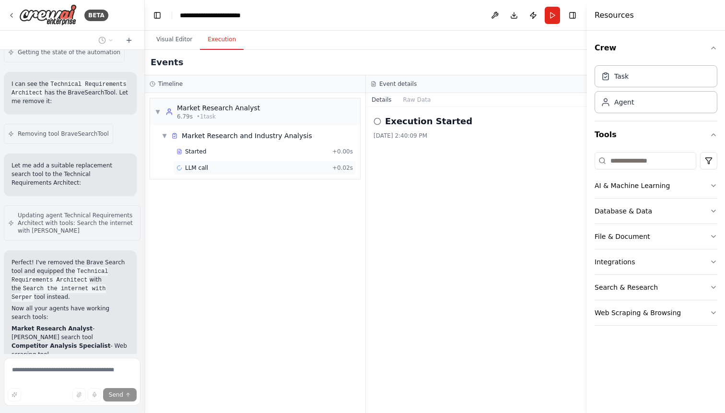
scroll to position [2868, 0]
click at [551, 14] on button "Run" at bounding box center [552, 15] width 15 height 17
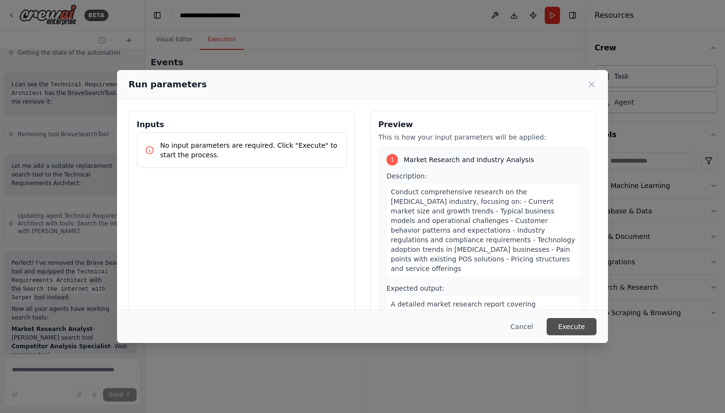
click at [573, 323] on button "Execute" at bounding box center [572, 326] width 50 height 17
